Goal: Information Seeking & Learning: Find specific fact

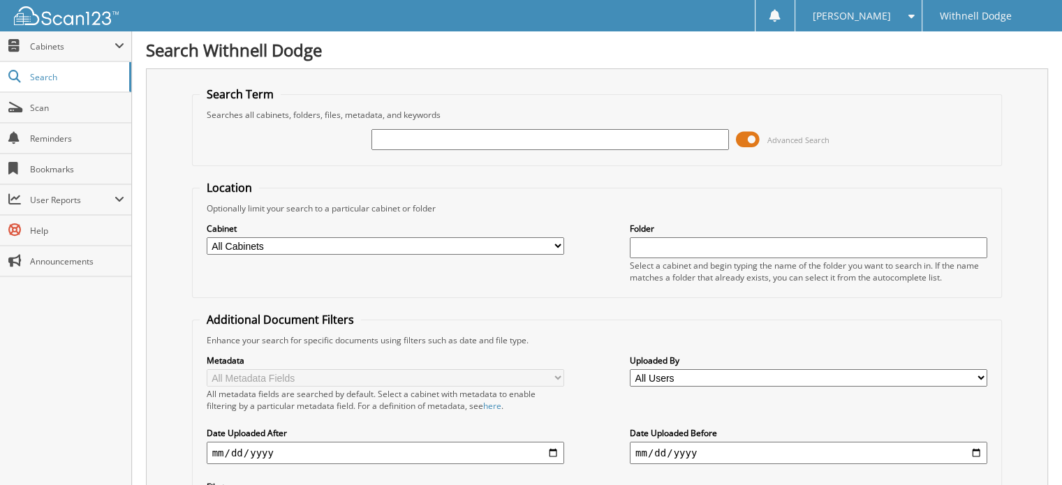
click at [409, 135] on input "text" at bounding box center [550, 139] width 358 height 21
type input "[PERSON_NAME]"
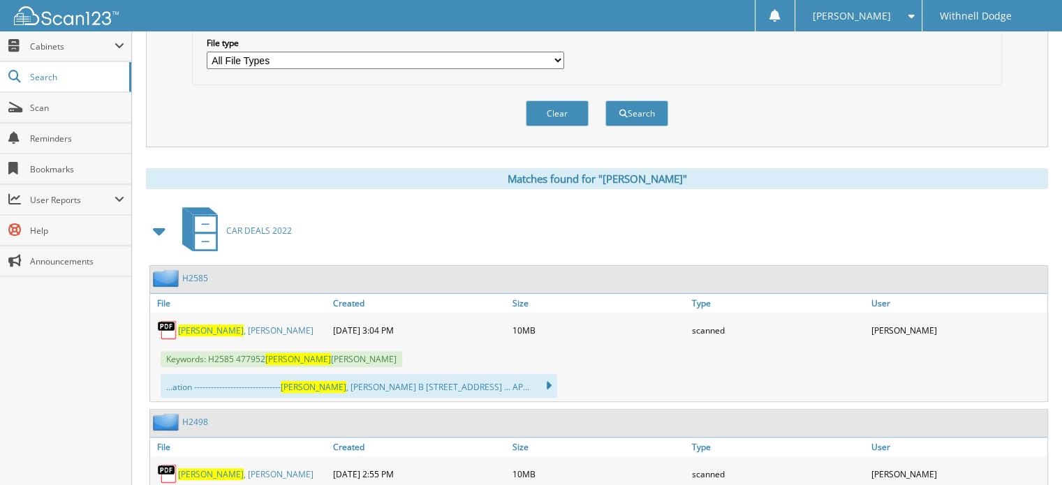
scroll to position [489, 0]
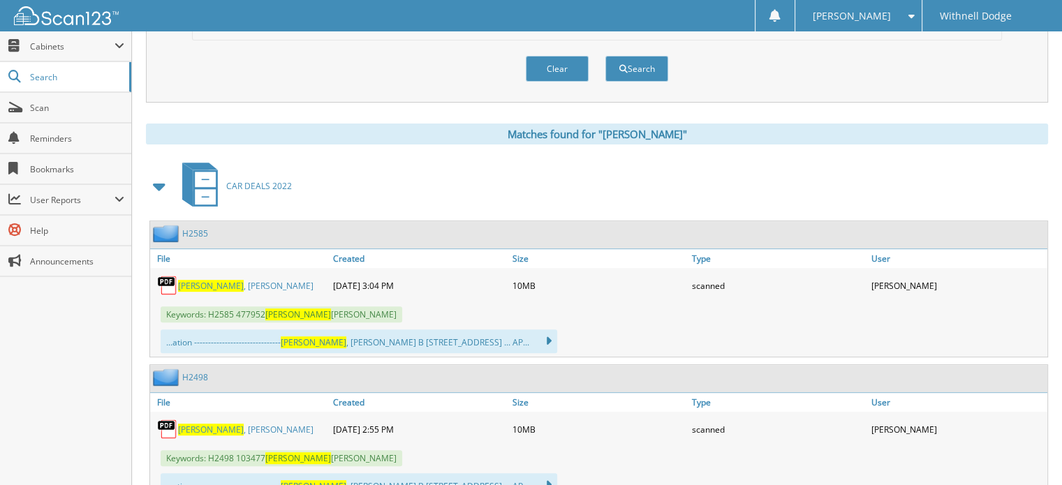
click at [225, 280] on link "[PERSON_NAME]" at bounding box center [245, 286] width 135 height 12
click at [218, 280] on link "[PERSON_NAME]" at bounding box center [245, 286] width 135 height 12
click at [208, 280] on link "[PERSON_NAME]" at bounding box center [245, 286] width 135 height 12
click at [207, 280] on link "[PERSON_NAME]" at bounding box center [245, 286] width 135 height 12
